Goal: Check status: Check status

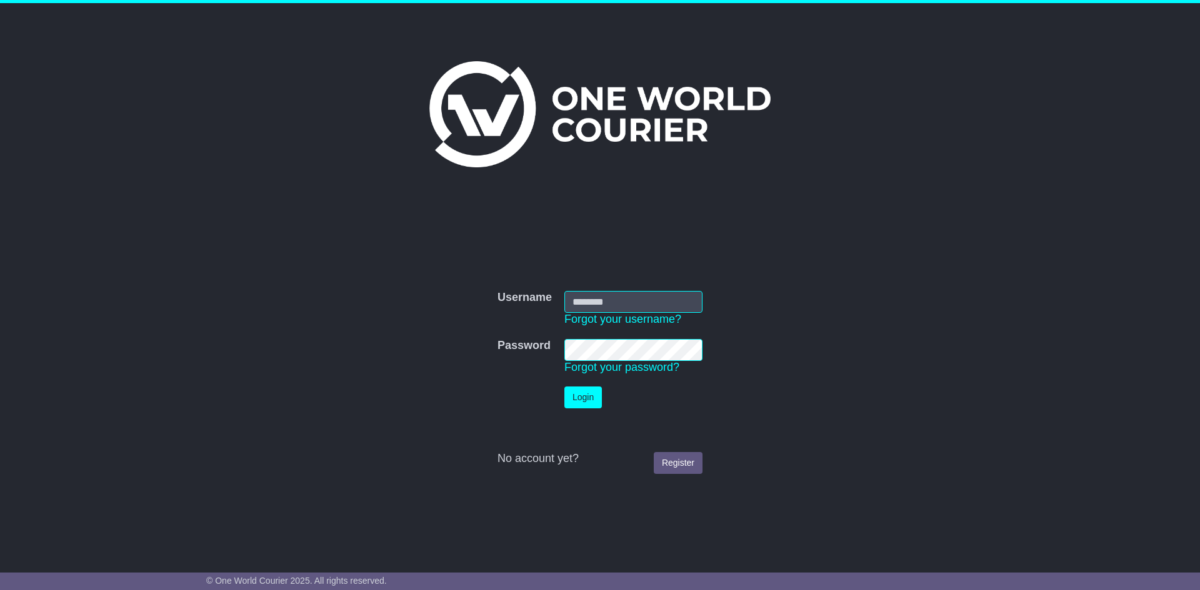
type input "**********"
click at [587, 398] on button "Login" at bounding box center [582, 398] width 37 height 22
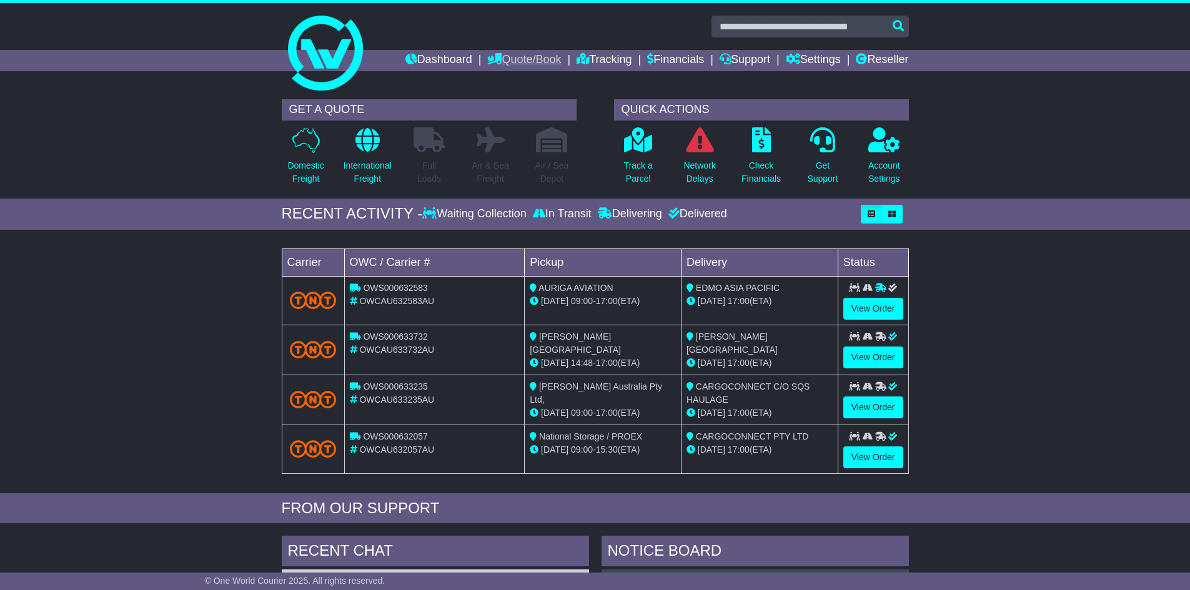
click at [530, 62] on link "Quote/Book" at bounding box center [524, 60] width 74 height 21
click at [514, 78] on link "Domestic" at bounding box center [537, 82] width 99 height 14
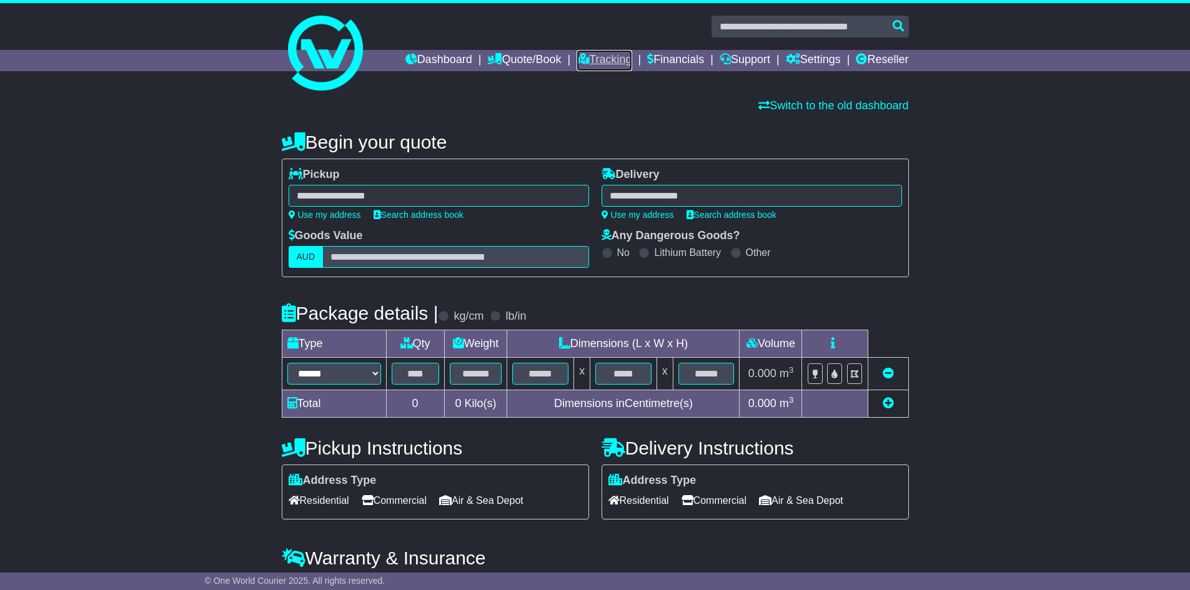
click at [592, 56] on link "Tracking" at bounding box center [604, 60] width 55 height 21
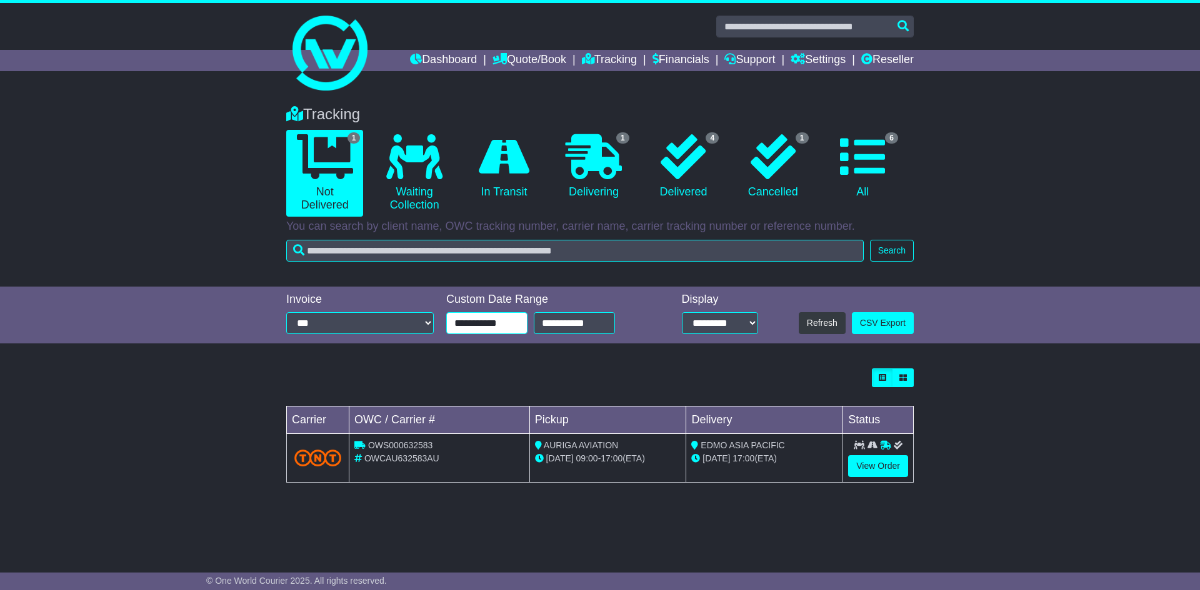
click at [512, 329] on input "**********" at bounding box center [486, 323] width 81 height 22
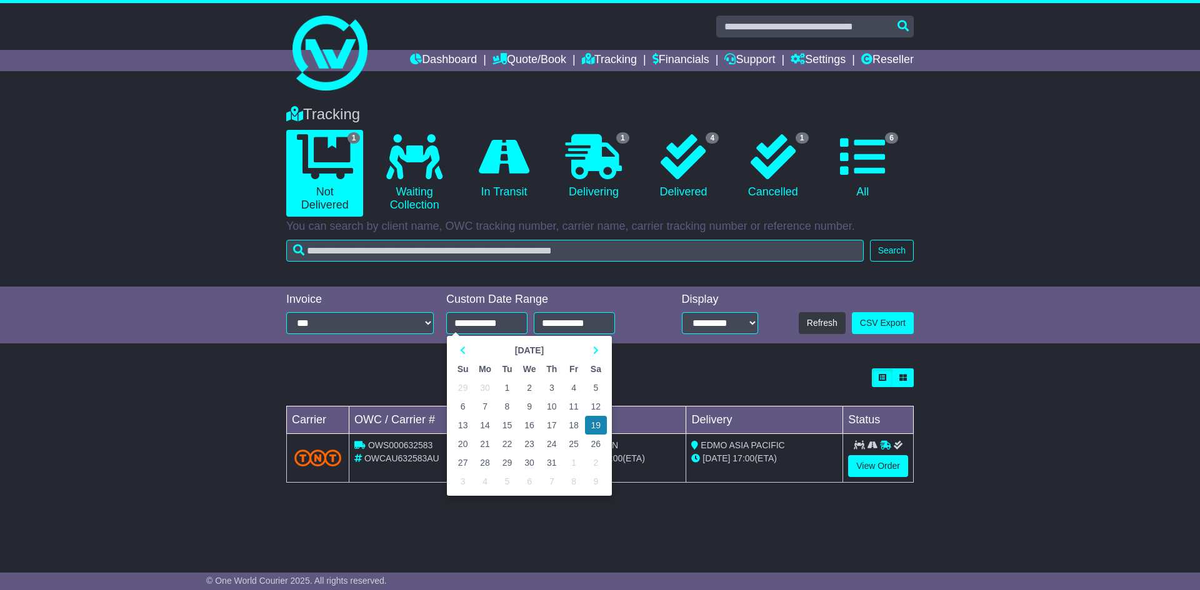
click at [677, 274] on div "Tracking 1 Not Delivered 0 Waiting Collection 0 In Transit 1 Delivering 4" at bounding box center [600, 190] width 1200 height 194
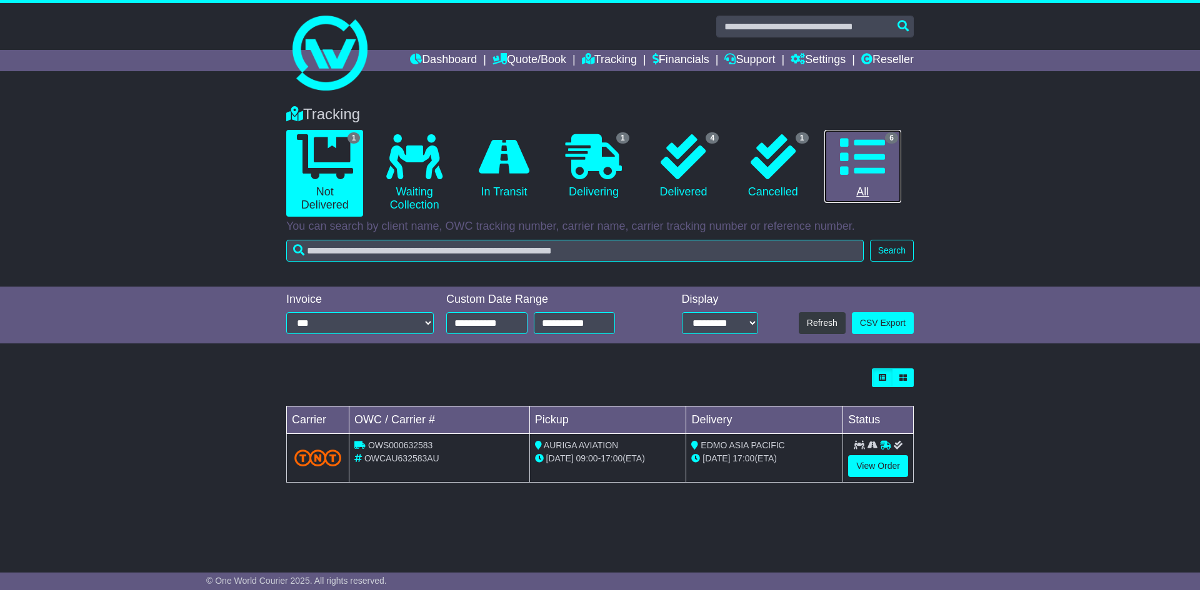
click at [871, 161] on icon at bounding box center [862, 156] width 45 height 45
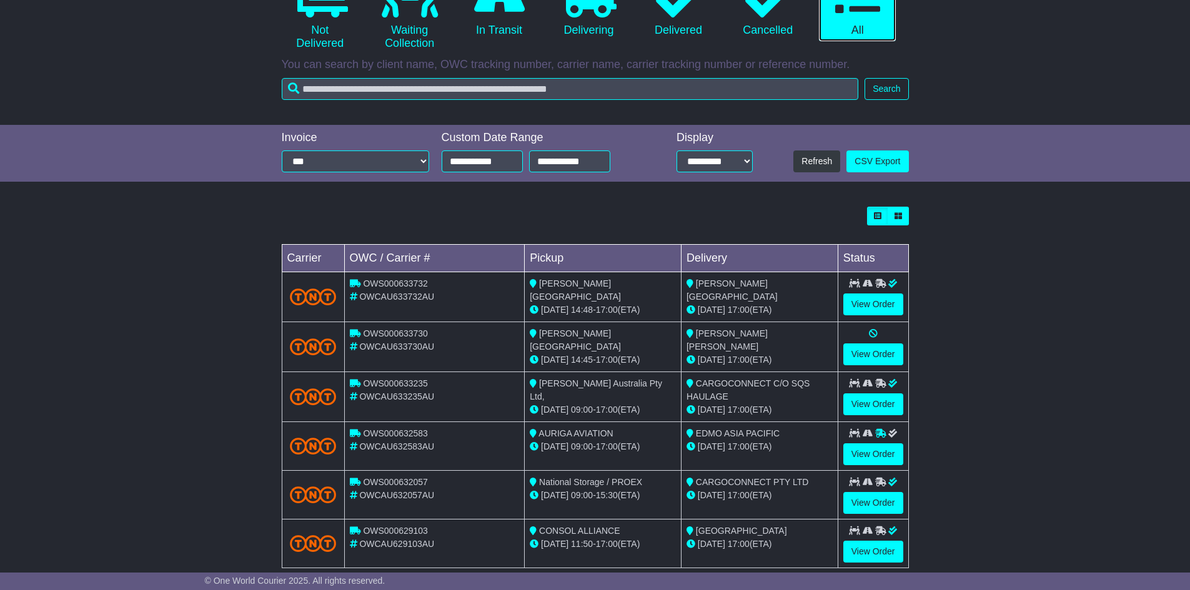
scroll to position [182, 0]
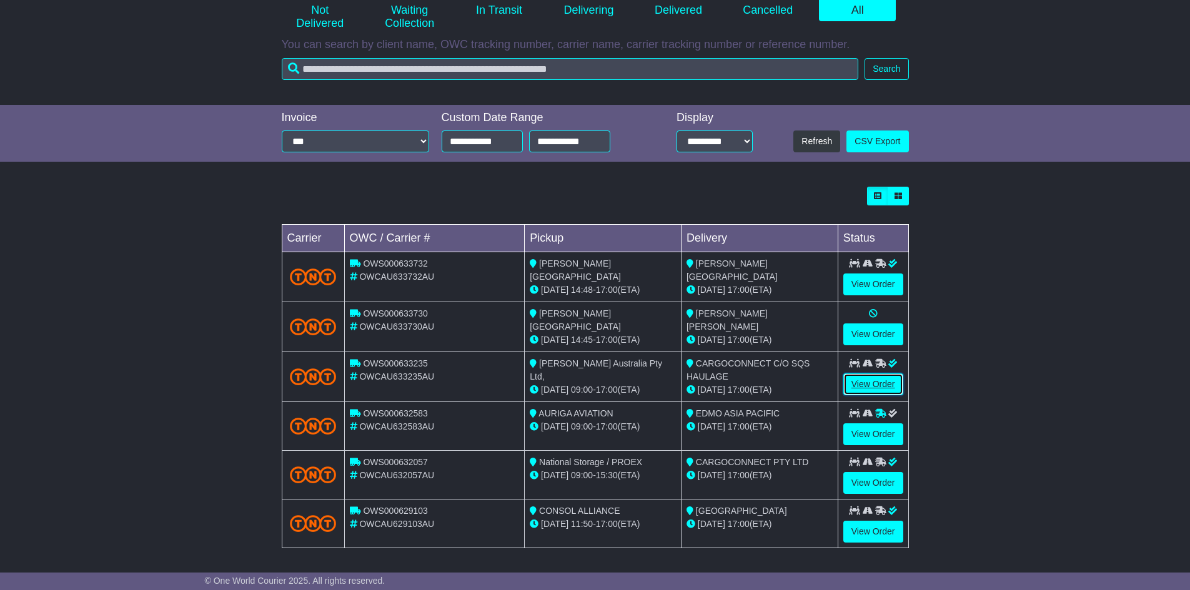
click at [870, 374] on link "View Order" at bounding box center [873, 385] width 60 height 22
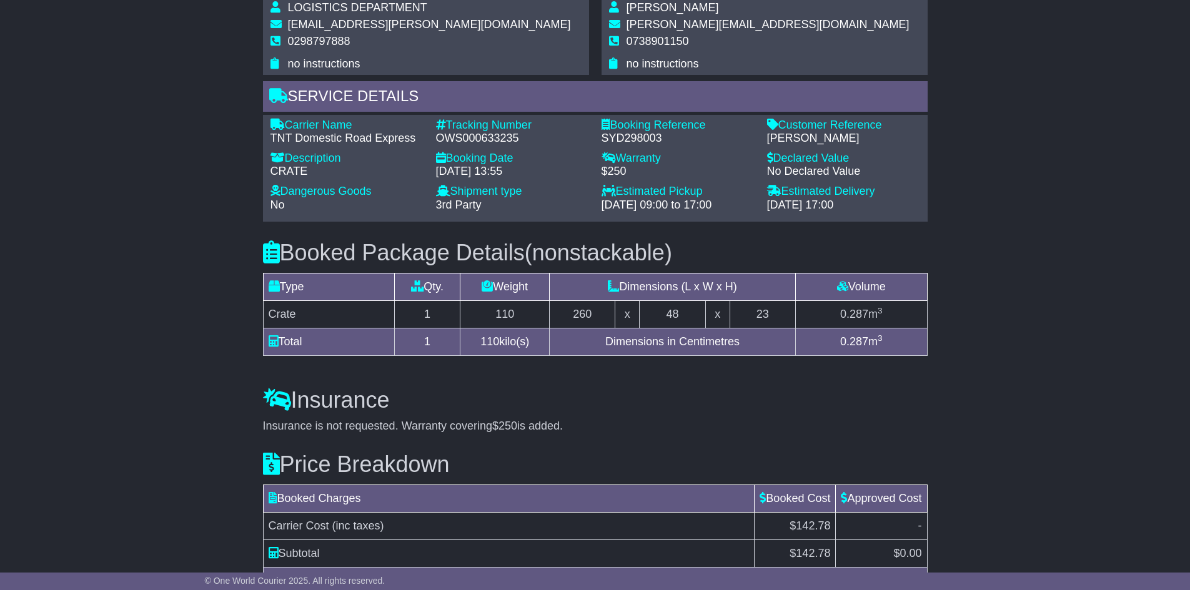
scroll to position [975, 0]
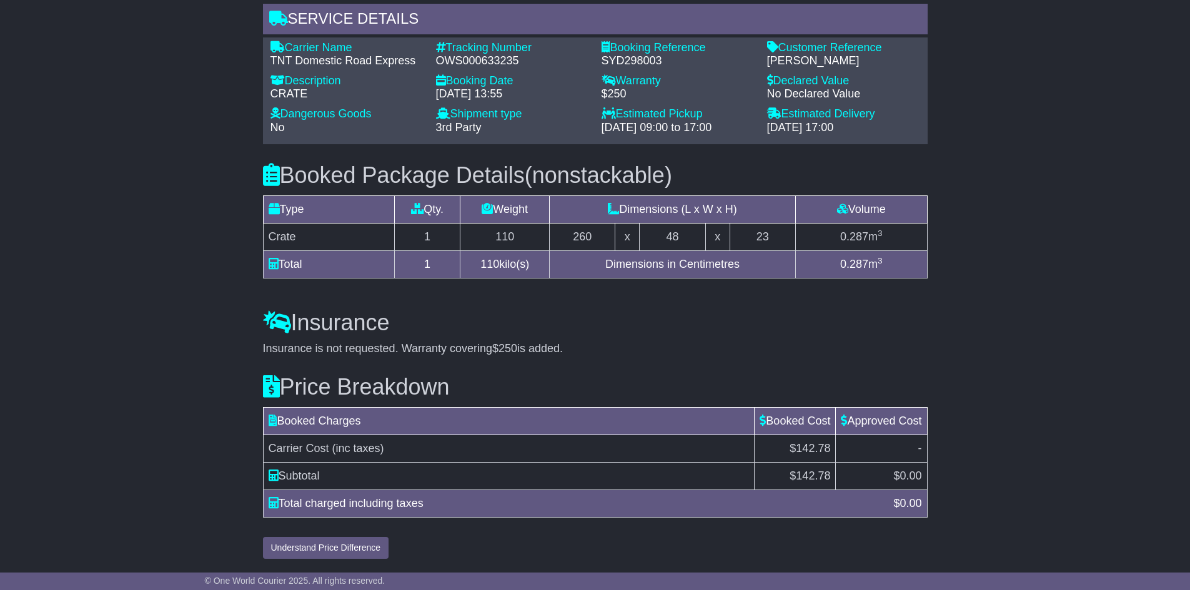
click at [919, 133] on div "14 Aug 2025 - 17:00" at bounding box center [843, 128] width 153 height 14
